Goal: Find specific page/section: Find specific page/section

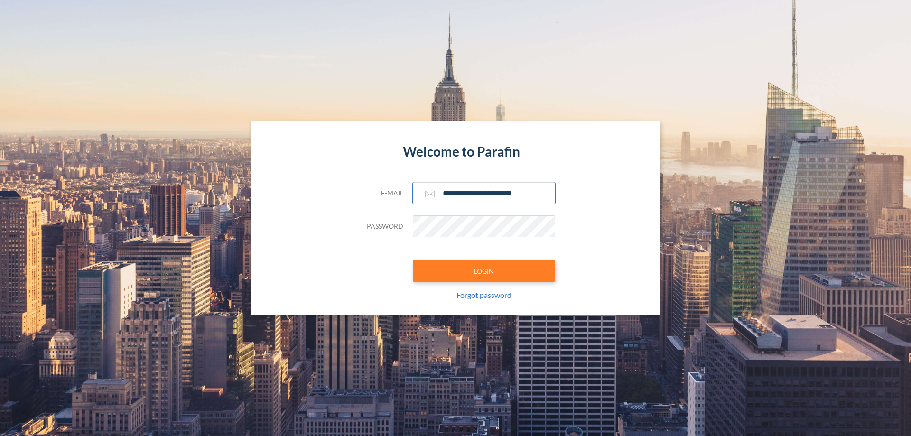
type input "**********"
click at [484, 271] on button "LOGIN" at bounding box center [484, 271] width 142 height 22
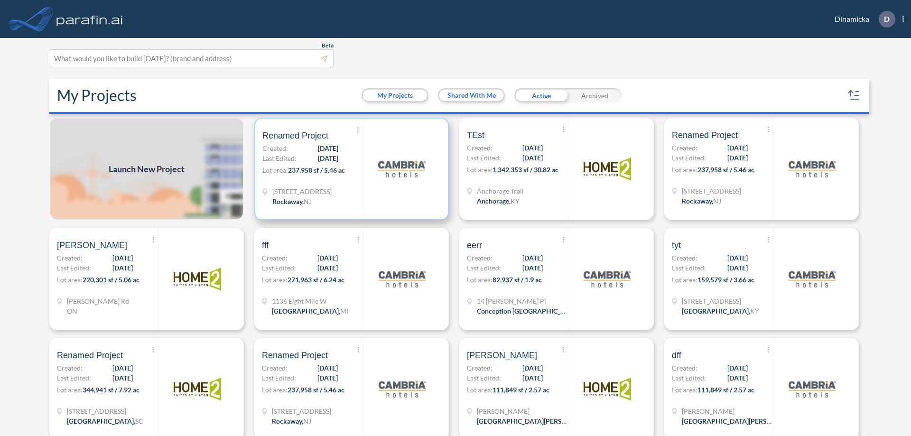
scroll to position [2, 0]
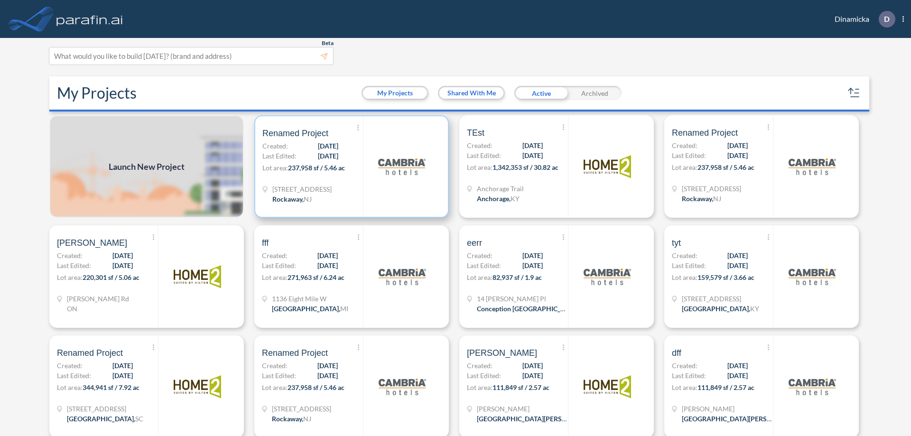
click at [350, 167] on p "Lot area: 237,958 sf / 5.46 ac" at bounding box center [312, 170] width 101 height 14
